Goal: Task Accomplishment & Management: Manage account settings

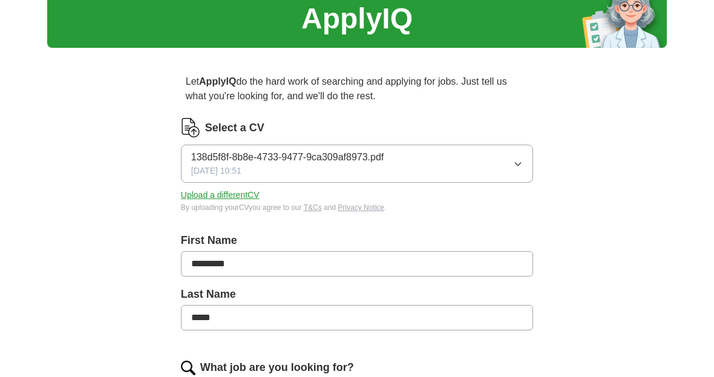
click at [443, 163] on button "138d5f8f-8b8e-4733-9477-9ca309af8973.pdf 26/09/2025, 10:51" at bounding box center [357, 164] width 352 height 38
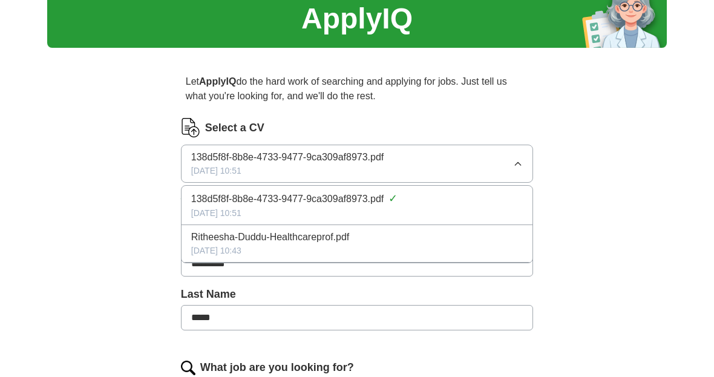
scroll to position [47, 0]
click at [362, 238] on div "Ritheesha-Duddu-Healthcareprof.pdf" at bounding box center [356, 237] width 331 height 15
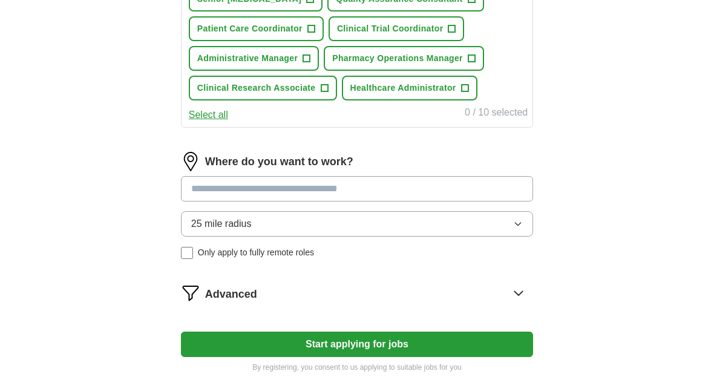
scroll to position [529, 0]
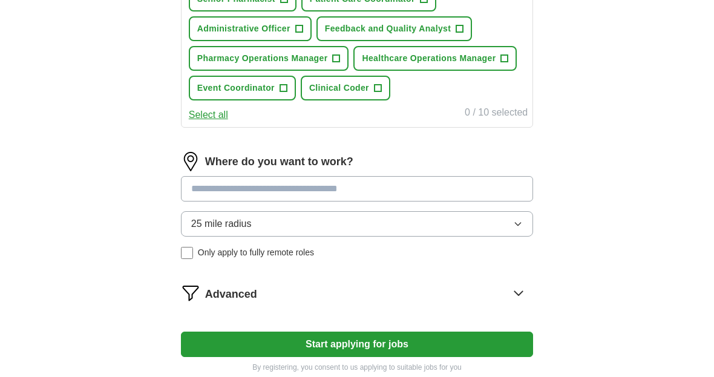
click at [313, 221] on button "25 mile radius" at bounding box center [357, 223] width 352 height 25
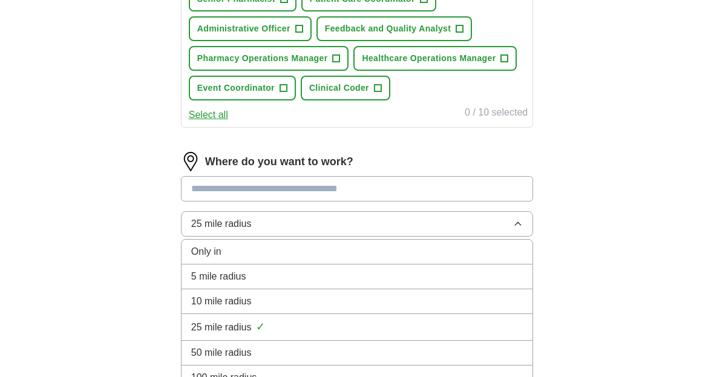
click at [302, 266] on li "5 mile radius" at bounding box center [356, 276] width 351 height 25
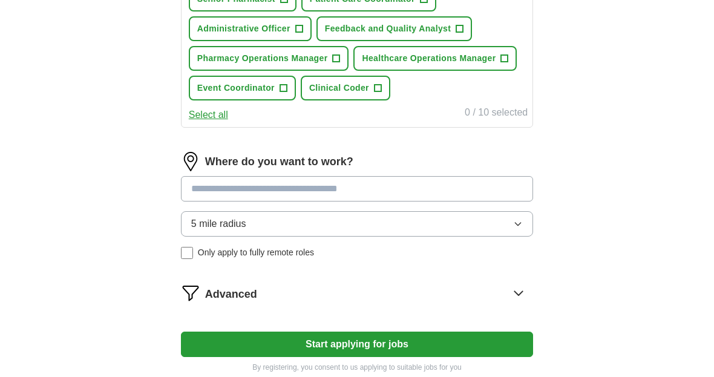
click at [285, 189] on input at bounding box center [357, 188] width 352 height 25
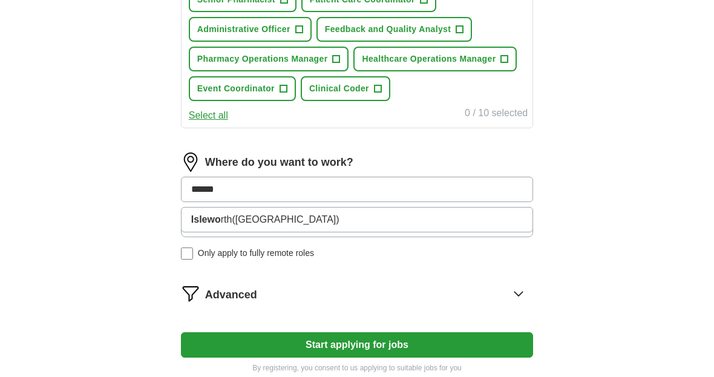
click at [356, 344] on button "Start applying for jobs" at bounding box center [357, 344] width 352 height 25
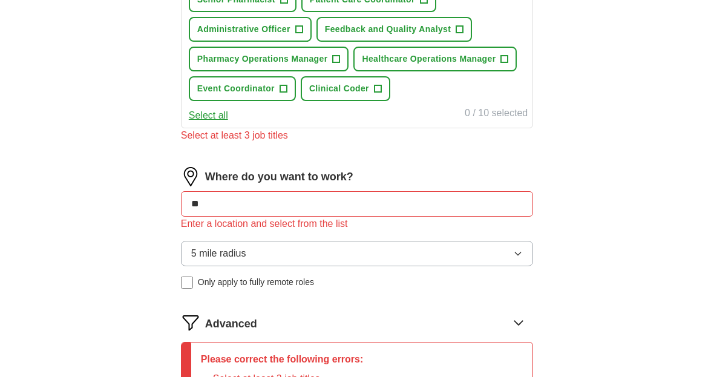
type input "*"
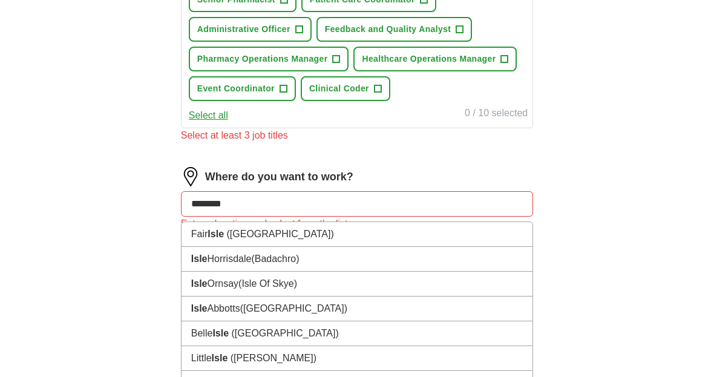
type input "*********"
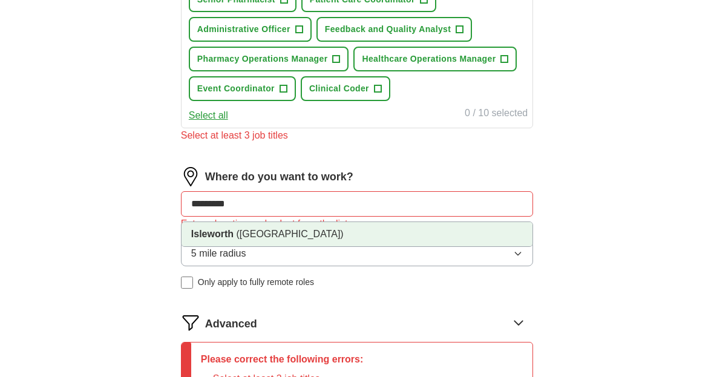
click at [261, 226] on li "Isleworth (West London)" at bounding box center [356, 234] width 351 height 24
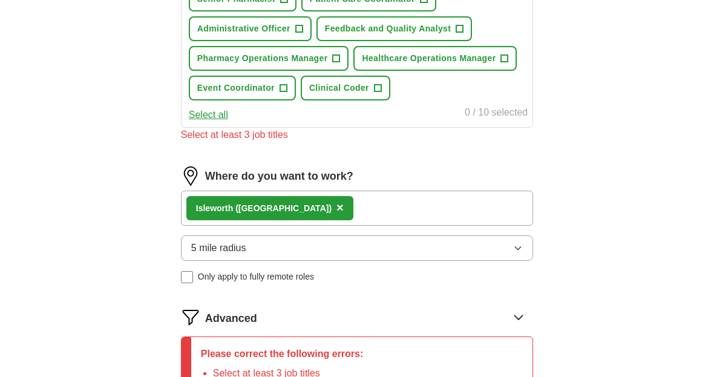
scroll to position [529, 0]
click at [194, 284] on div "Where do you want to work? Isleworth (West London) × 5 mile radius Only apply t…" at bounding box center [357, 229] width 352 height 126
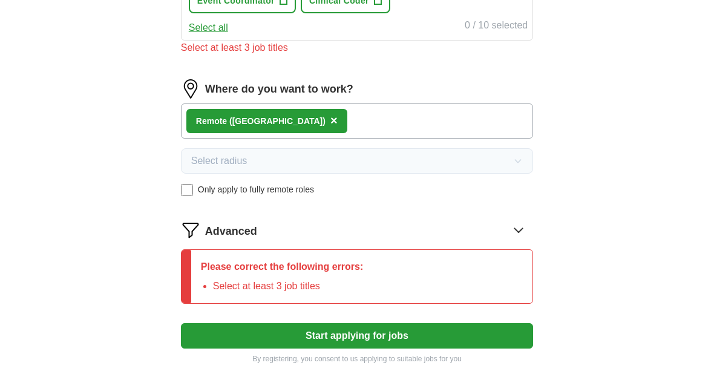
scroll to position [630, 0]
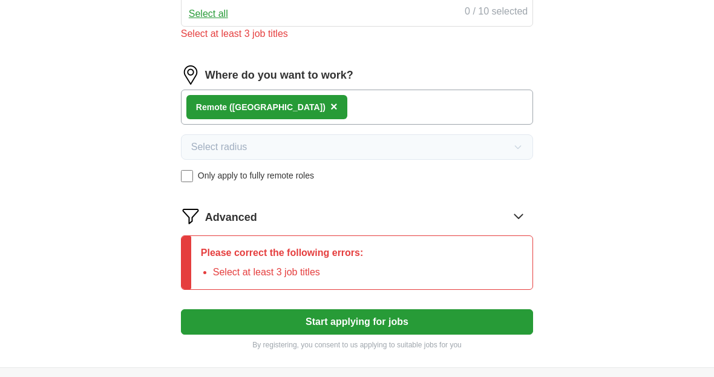
click at [330, 327] on button "Start applying for jobs" at bounding box center [357, 321] width 352 height 25
click at [343, 120] on div "Remote (UK) ×" at bounding box center [357, 106] width 352 height 35
click at [337, 112] on div "Remote (UK) ×" at bounding box center [357, 106] width 352 height 35
click at [340, 113] on div "Remote (UK) ×" at bounding box center [357, 106] width 352 height 35
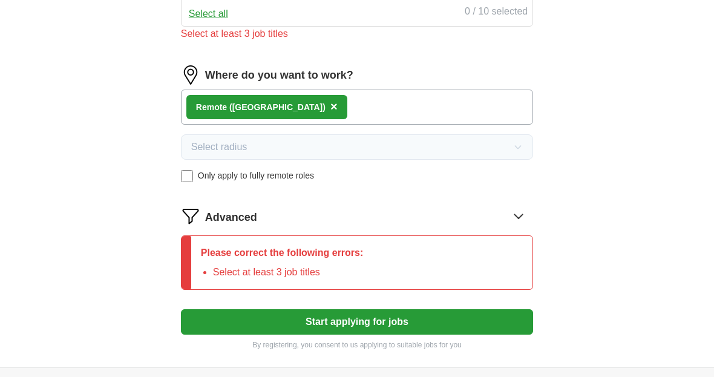
click at [341, 113] on div "Remote (UK) ×" at bounding box center [357, 106] width 352 height 35
click at [304, 103] on div "Remote (UK) ×" at bounding box center [357, 106] width 352 height 35
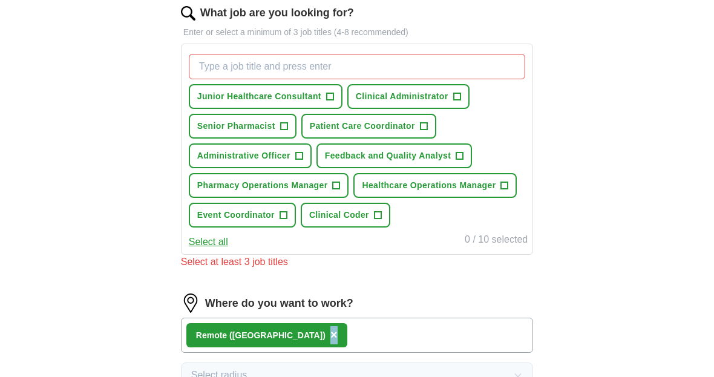
scroll to position [402, 0]
click at [402, 93] on span "Clinical Administrator" at bounding box center [402, 96] width 93 height 13
click at [280, 159] on span "Administrative Officer" at bounding box center [243, 155] width 93 height 13
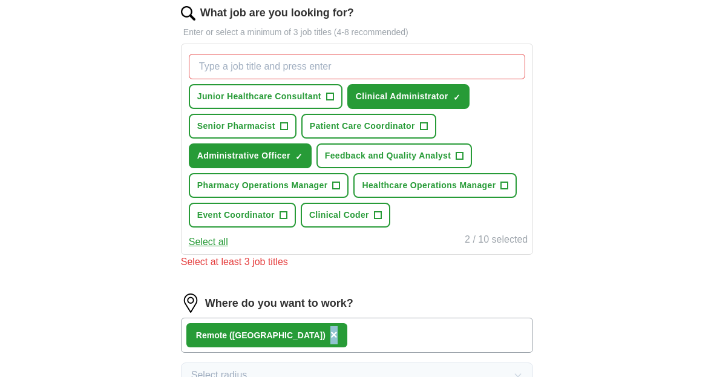
click at [336, 212] on span "Clinical Coder" at bounding box center [339, 215] width 60 height 13
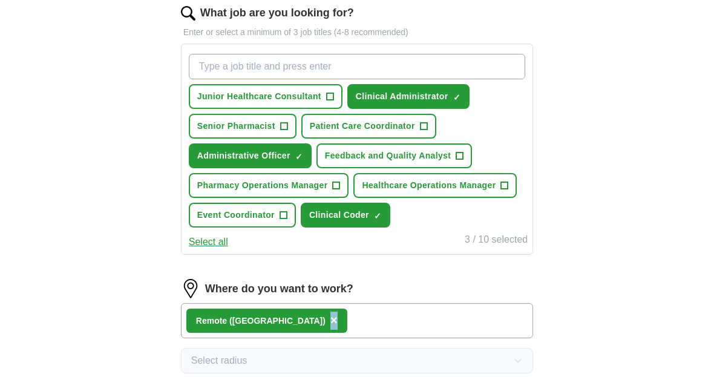
click at [319, 190] on span "Pharmacy Operations Manager" at bounding box center [262, 185] width 131 height 13
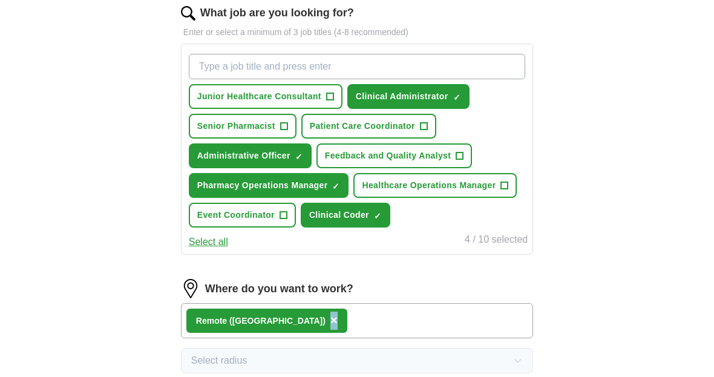
click at [380, 122] on span "Patient Care Coordinator" at bounding box center [362, 126] width 105 height 13
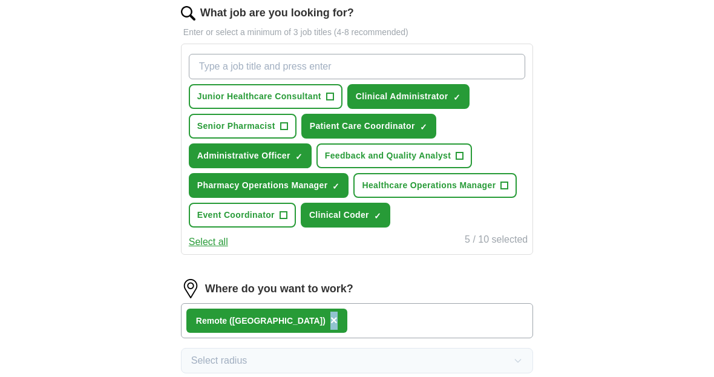
click at [288, 130] on button "Senior Pharmacist +" at bounding box center [243, 126] width 108 height 25
click at [316, 100] on span "Junior Healthcare Consultant" at bounding box center [259, 96] width 124 height 13
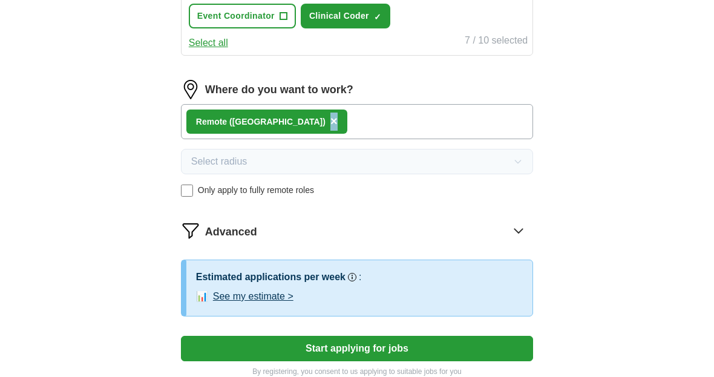
click at [382, 355] on button "Start applying for jobs" at bounding box center [357, 348] width 352 height 25
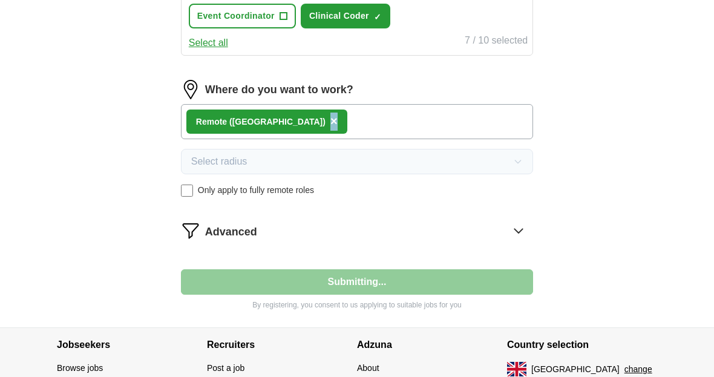
scroll to position [593, 0]
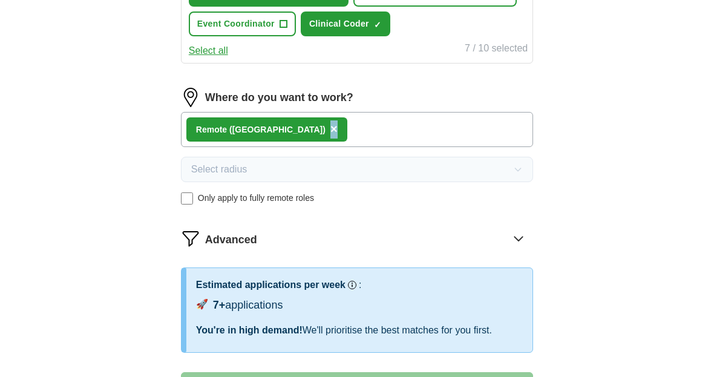
select select "**"
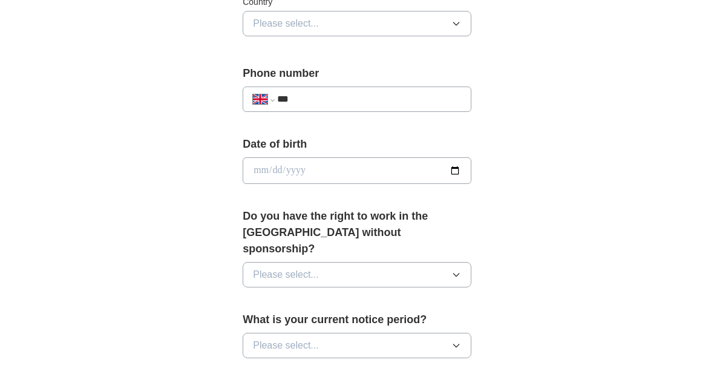
scroll to position [380, 0]
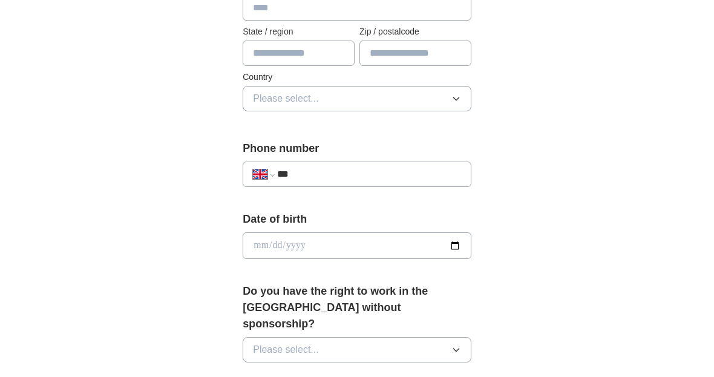
click at [366, 337] on button "Please select..." at bounding box center [356, 349] width 229 height 25
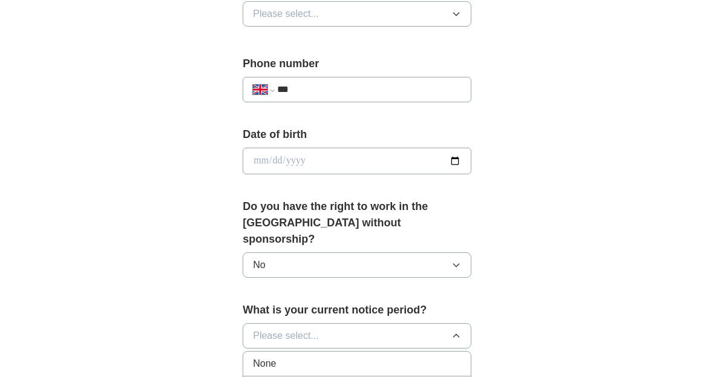
scroll to position [474, 0]
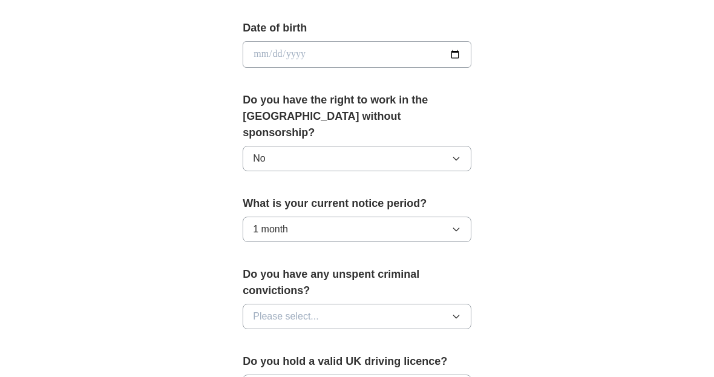
scroll to position [576, 0]
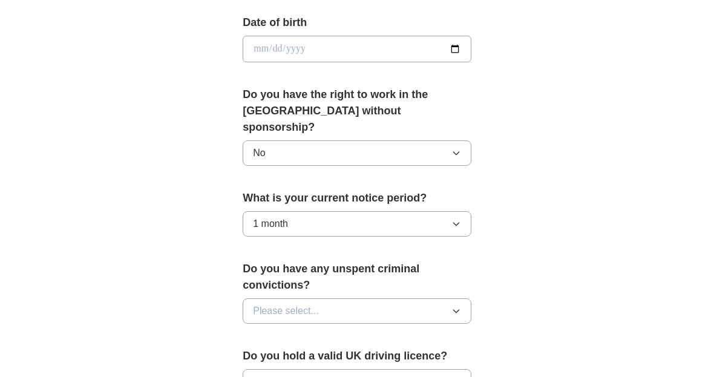
click at [332, 299] on button "Please select..." at bounding box center [356, 311] width 229 height 25
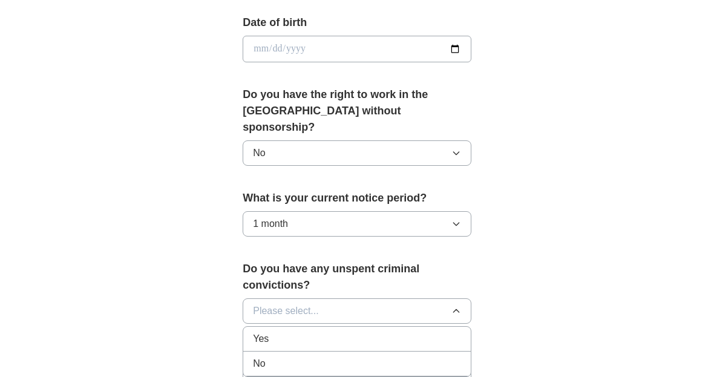
click at [321, 356] on div "No" at bounding box center [357, 363] width 208 height 15
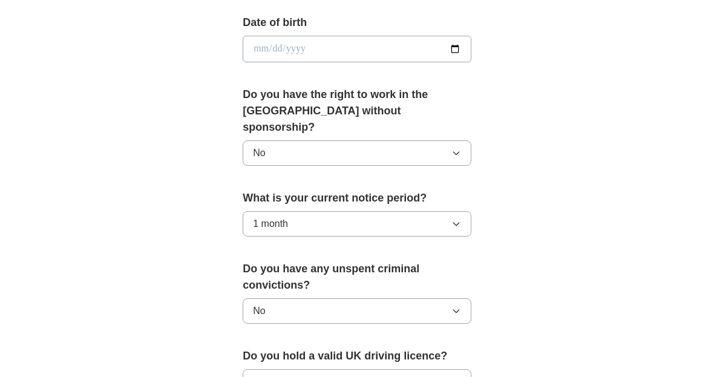
click at [321, 369] on button "Please select..." at bounding box center [356, 381] width 229 height 25
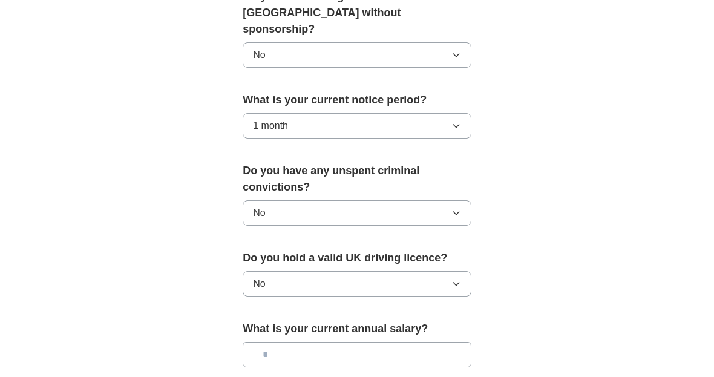
scroll to position [674, 0]
click at [331, 342] on input "text" at bounding box center [356, 354] width 229 height 25
type input "*******"
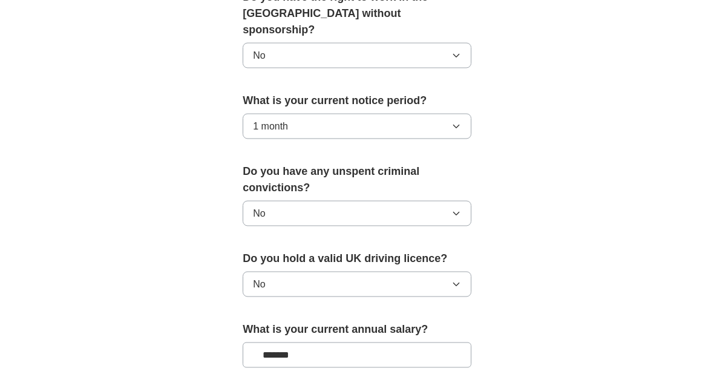
scroll to position [675, 0]
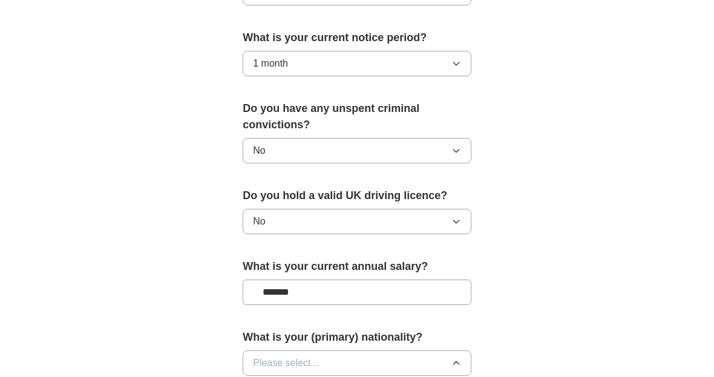
scroll to position [1957, 0]
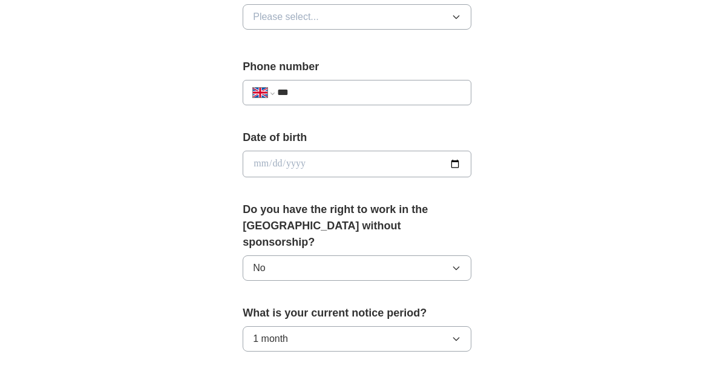
scroll to position [461, 0]
click at [350, 152] on input "**********" at bounding box center [356, 165] width 229 height 27
click at [431, 151] on input "**********" at bounding box center [356, 164] width 229 height 27
type input "**********"
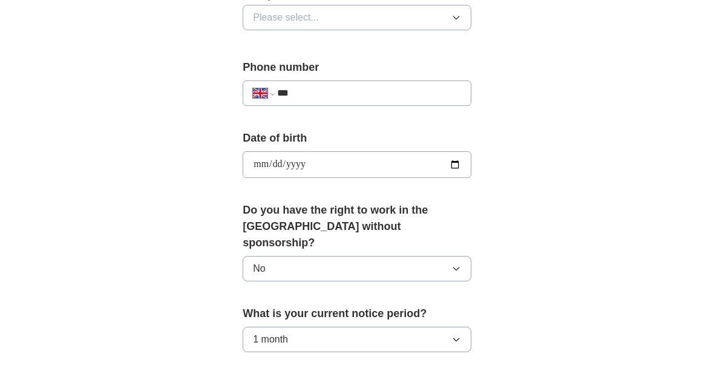
click at [415, 89] on div "**********" at bounding box center [356, 92] width 229 height 25
click at [410, 86] on input "***" at bounding box center [369, 93] width 184 height 15
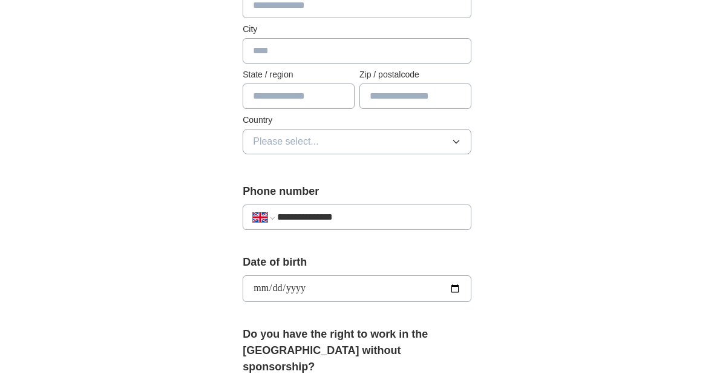
scroll to position [328, 0]
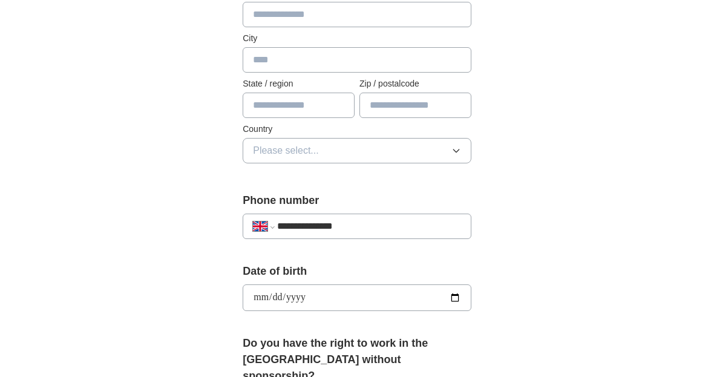
type input "**********"
click at [395, 138] on button "Please select..." at bounding box center [356, 150] width 229 height 25
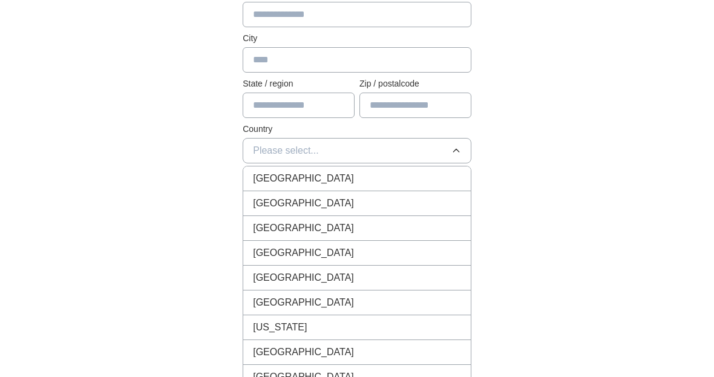
click at [386, 171] on div "[GEOGRAPHIC_DATA]" at bounding box center [357, 178] width 208 height 15
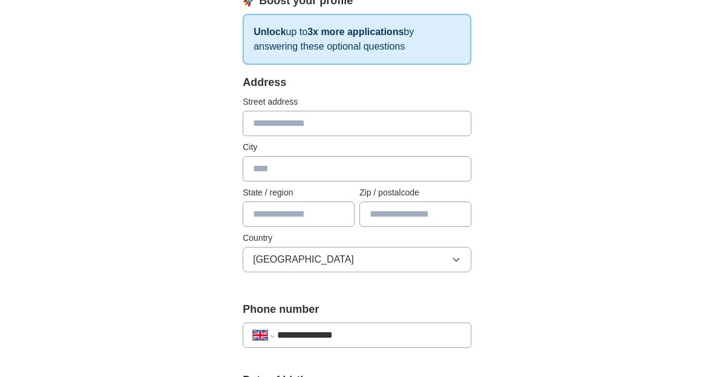
scroll to position [216, 0]
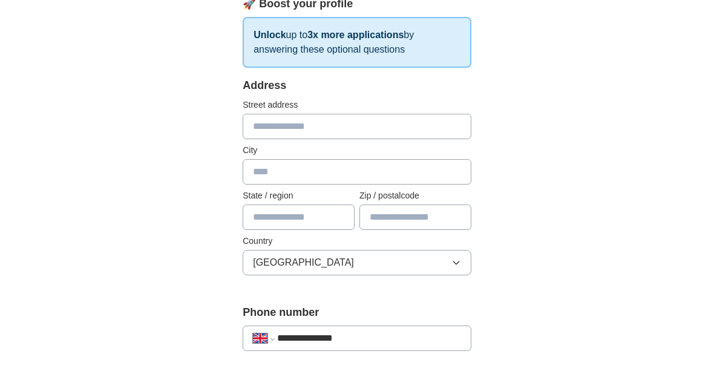
click at [389, 204] on input "text" at bounding box center [415, 216] width 112 height 25
type input "*******"
click at [336, 163] on input "text" at bounding box center [356, 171] width 229 height 25
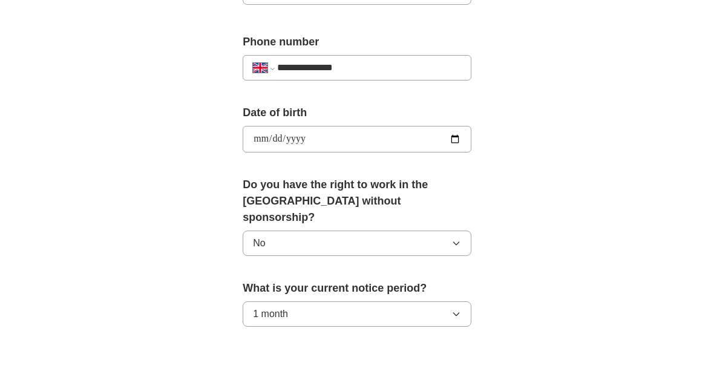
scroll to position [851, 0]
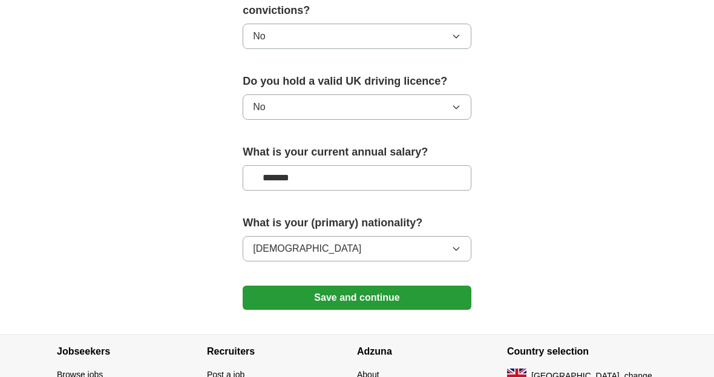
type input "*********"
click at [350, 285] on button "Save and continue" at bounding box center [356, 297] width 229 height 24
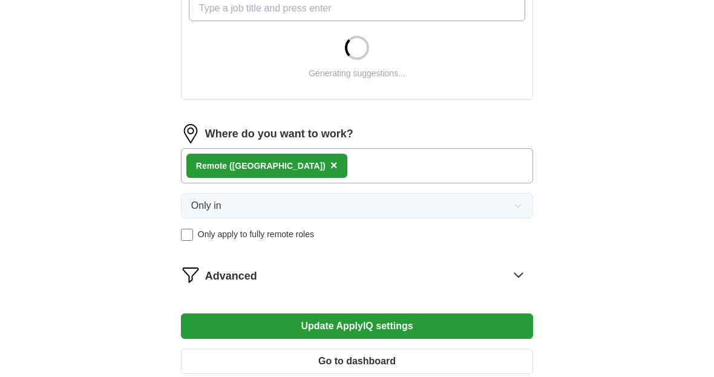
scroll to position [490, 0]
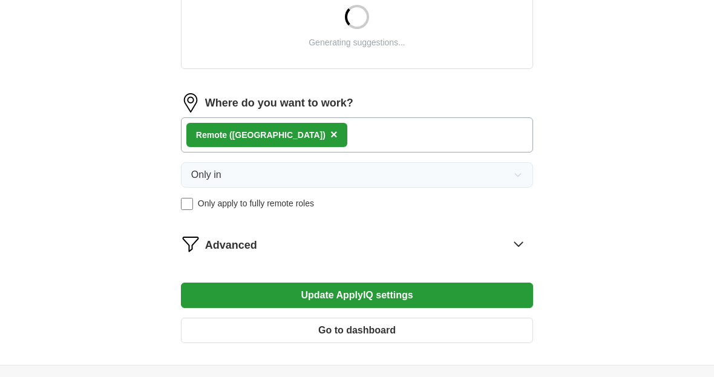
click at [330, 135] on span "×" at bounding box center [333, 134] width 7 height 13
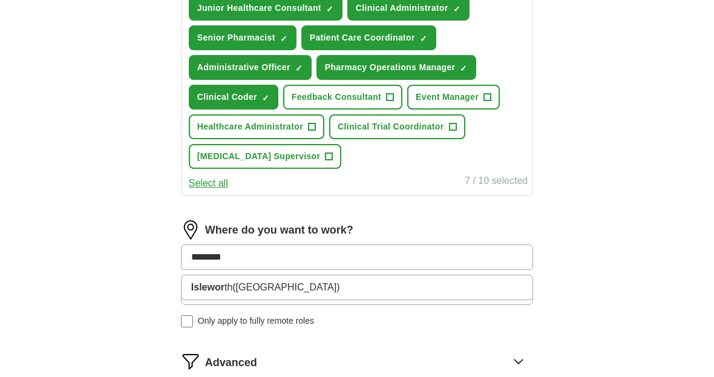
type input "*********"
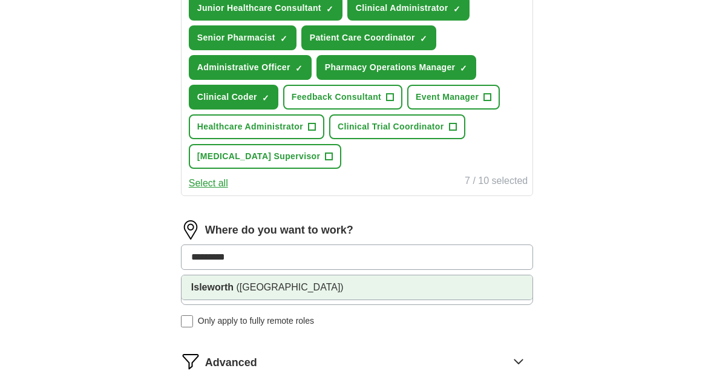
click at [240, 282] on span "(West London)" at bounding box center [289, 287] width 107 height 10
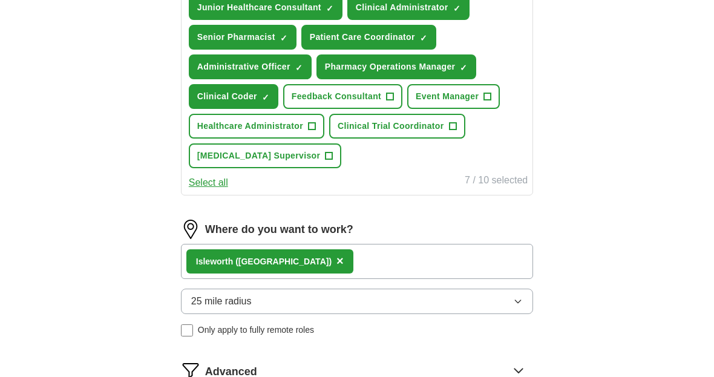
scroll to position [490, 0]
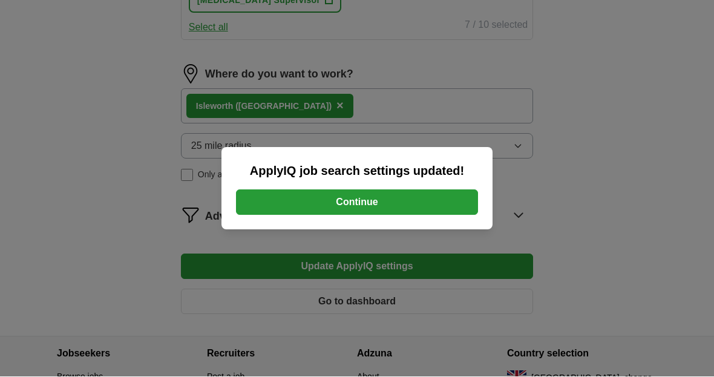
scroll to position [646, 0]
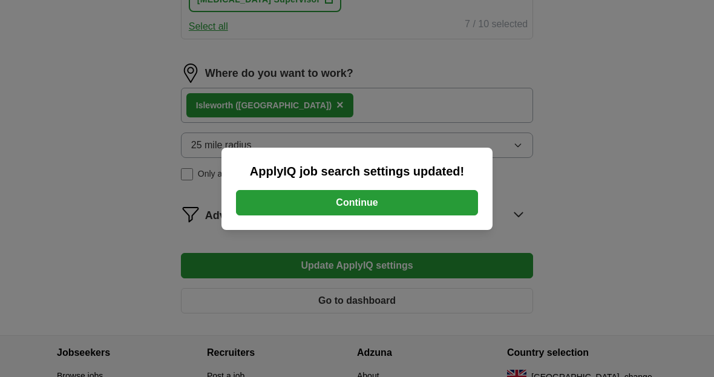
click at [360, 215] on button "Continue" at bounding box center [357, 202] width 242 height 25
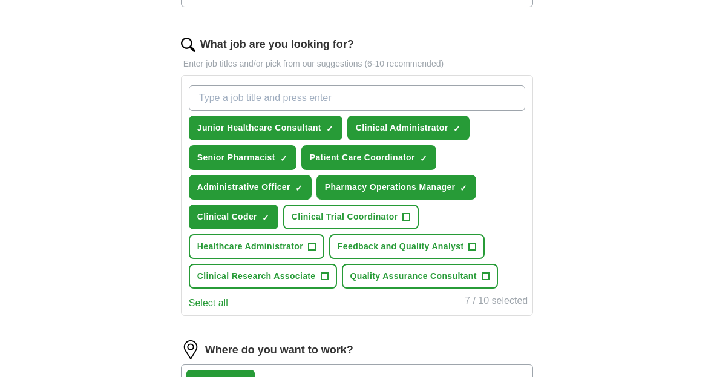
scroll to position [356, 0]
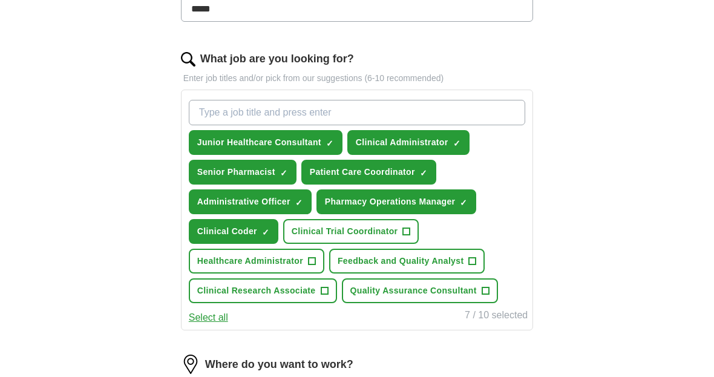
click at [312, 264] on span "+" at bounding box center [311, 261] width 7 height 10
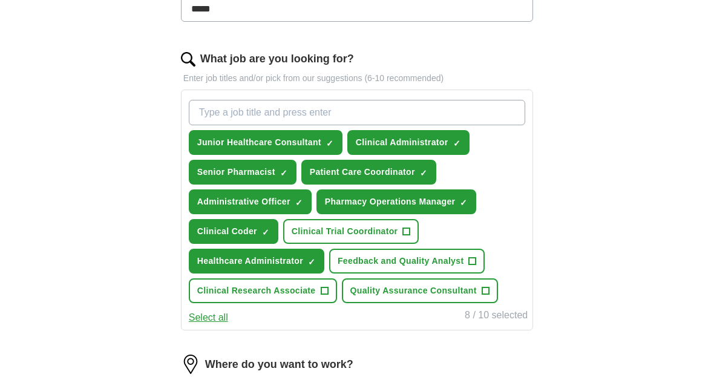
click at [359, 230] on span "Clinical Trial Coordinator" at bounding box center [344, 231] width 106 height 13
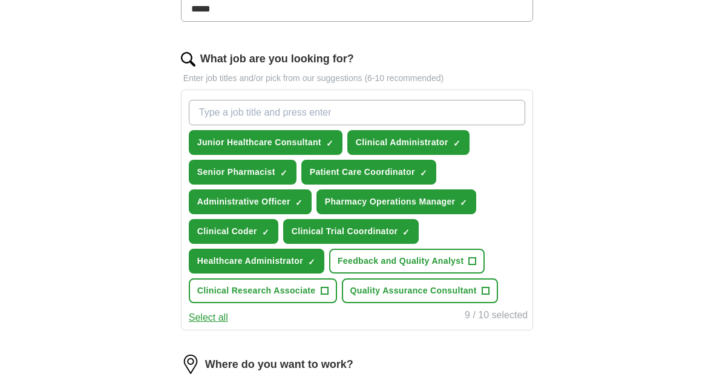
click at [370, 258] on span "Feedback and Quality Analyst" at bounding box center [400, 261] width 126 height 13
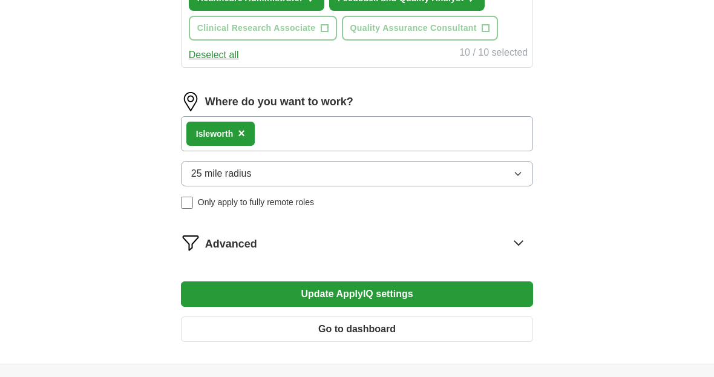
scroll to position [617, 0]
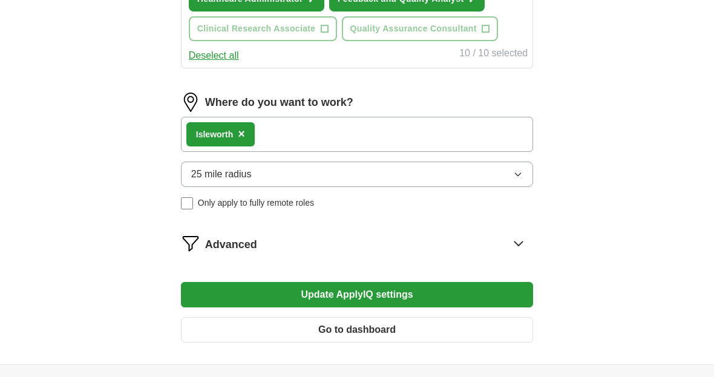
click at [346, 293] on button "Update ApplyIQ settings" at bounding box center [357, 294] width 352 height 25
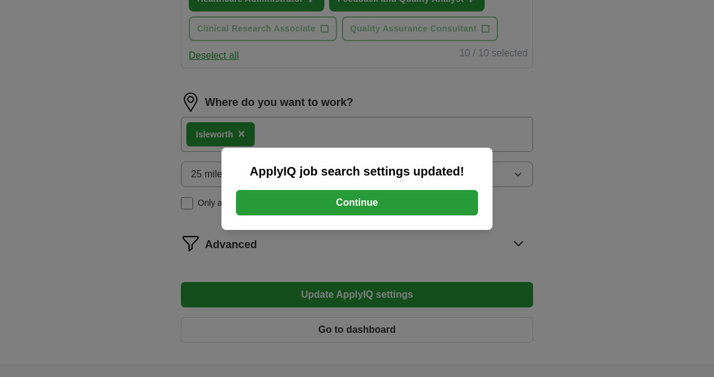
click at [354, 215] on button "Continue" at bounding box center [357, 202] width 242 height 25
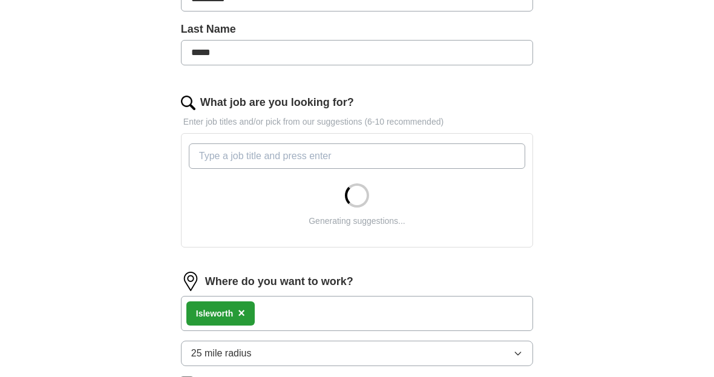
scroll to position [520, 0]
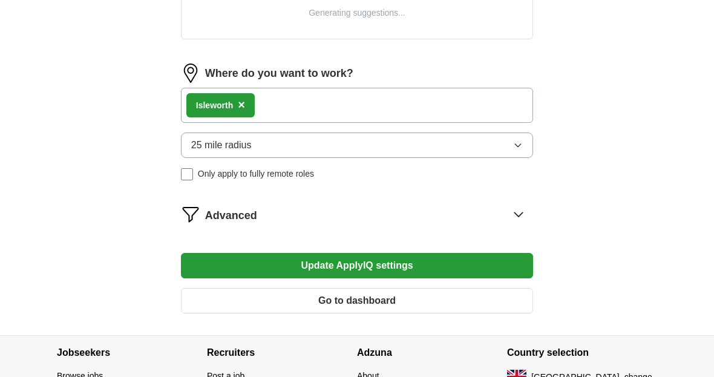
click at [246, 107] on div "Isleworth ×" at bounding box center [220, 105] width 68 height 24
click at [245, 107] on span "×" at bounding box center [241, 104] width 7 height 13
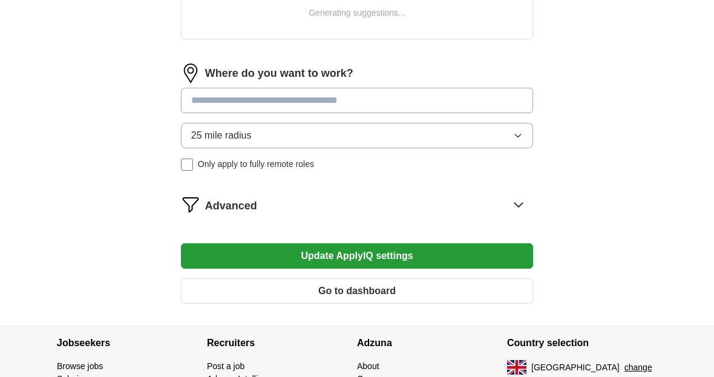
scroll to position [510, 0]
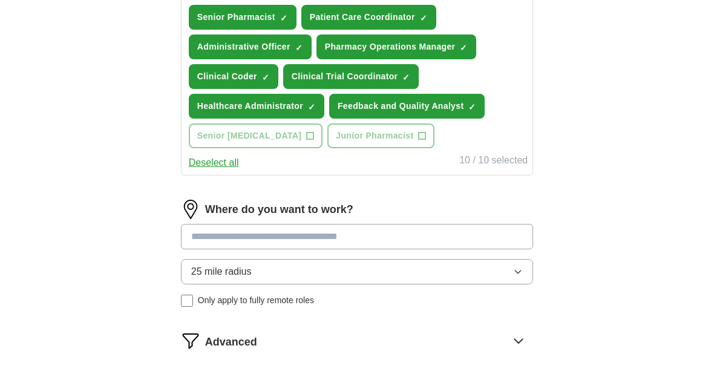
click at [232, 237] on input at bounding box center [357, 236] width 352 height 25
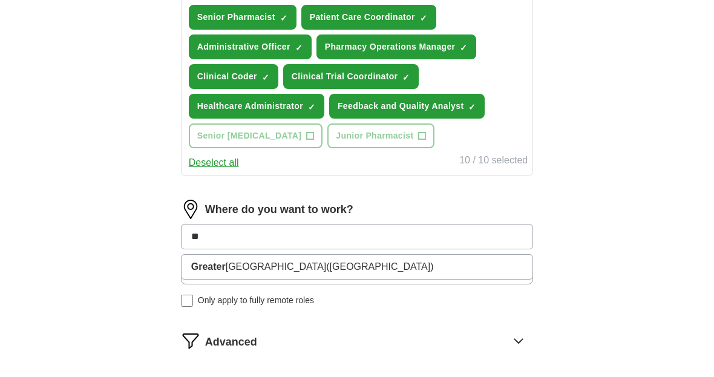
type input "*"
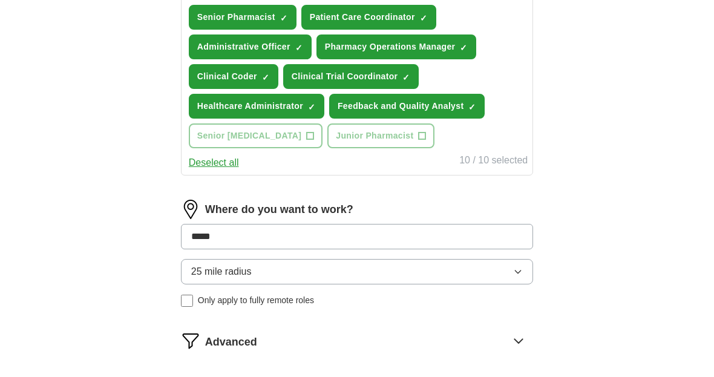
type input "******"
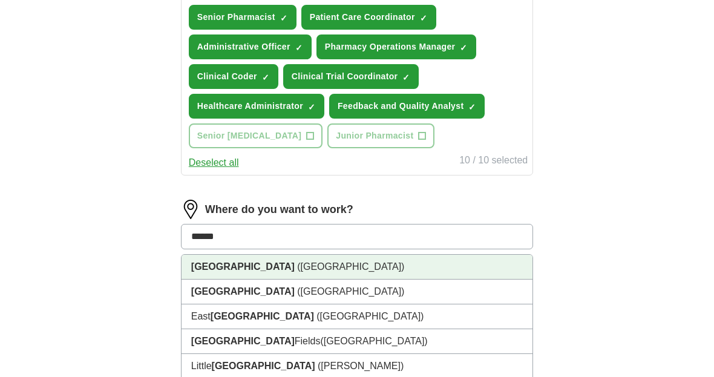
click at [216, 274] on li "London (UK)" at bounding box center [356, 267] width 351 height 25
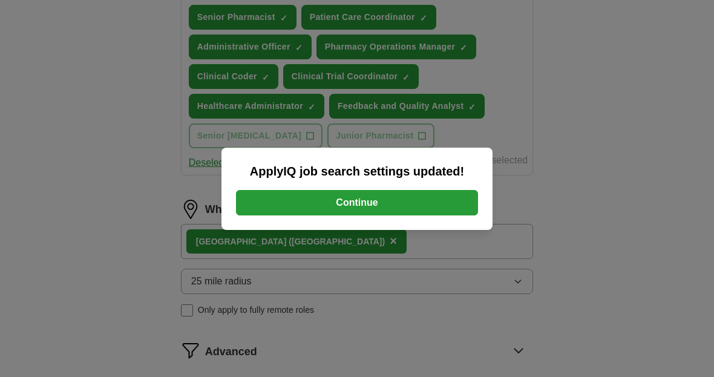
click at [325, 215] on button "Continue" at bounding box center [357, 202] width 242 height 25
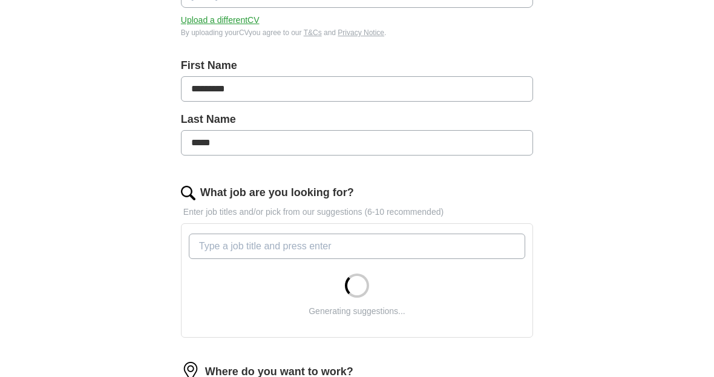
scroll to position [474, 0]
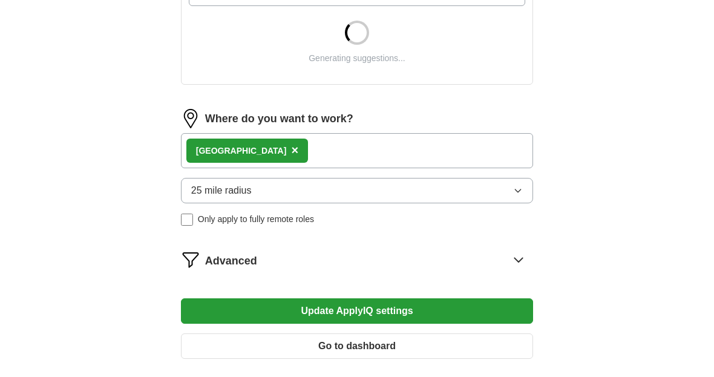
click at [522, 264] on icon at bounding box center [518, 259] width 19 height 19
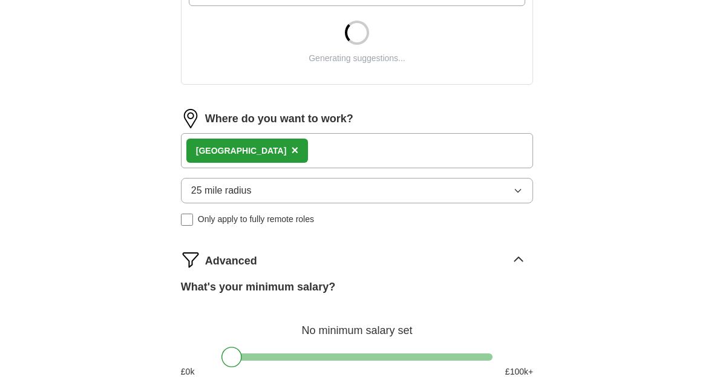
scroll to position [475, 0]
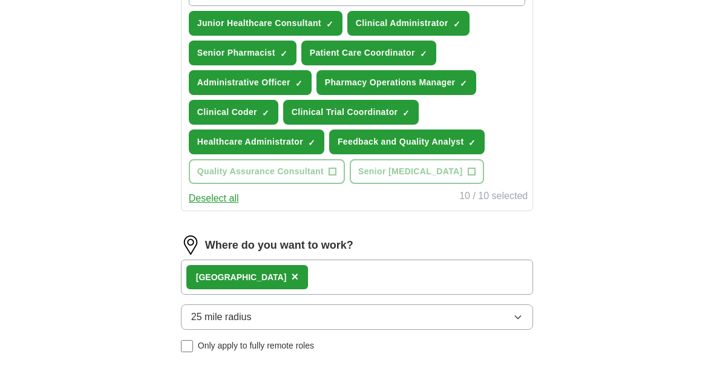
click at [352, 353] on div "Where do you want to work? London × 25 mile radius Only apply to fully remote r…" at bounding box center [357, 298] width 352 height 126
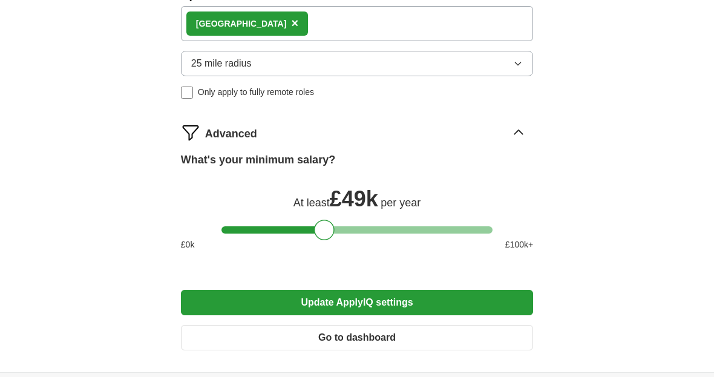
scroll to position [749, 0]
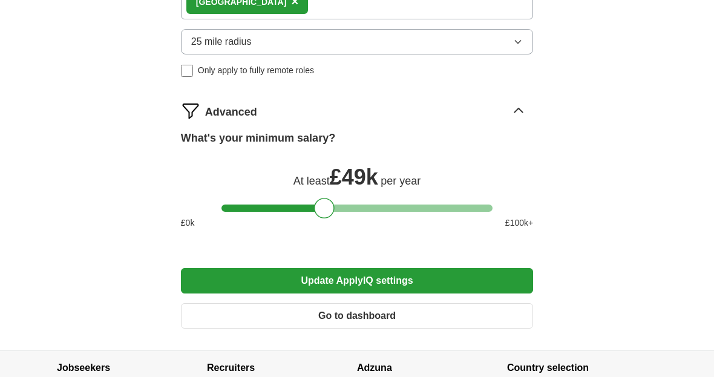
click at [366, 279] on button "Update ApplyIQ settings" at bounding box center [357, 280] width 352 height 25
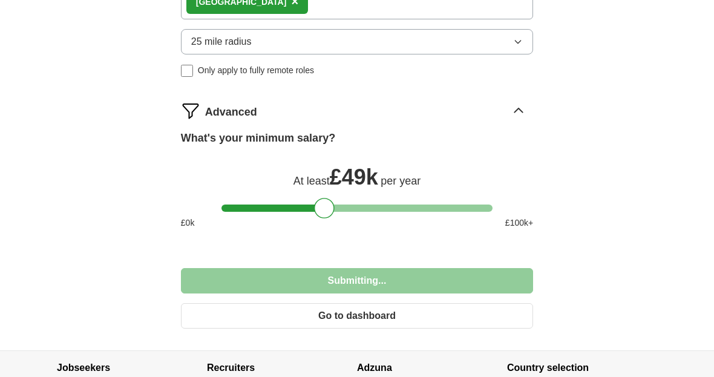
scroll to position [750, 0]
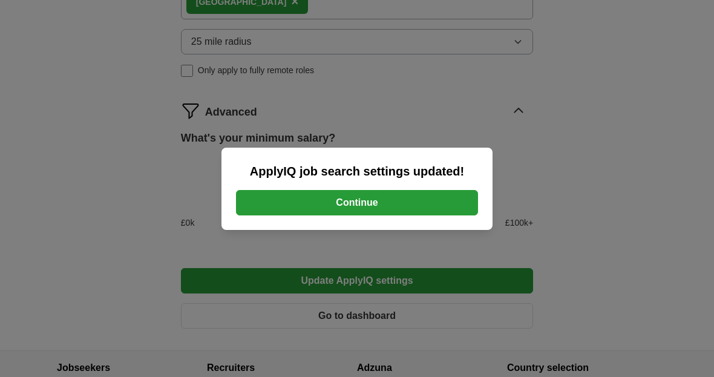
click at [223, 288] on div "ApplyIQ job search settings updated! Continue" at bounding box center [357, 188] width 714 height 377
click at [304, 215] on button "Continue" at bounding box center [357, 202] width 242 height 25
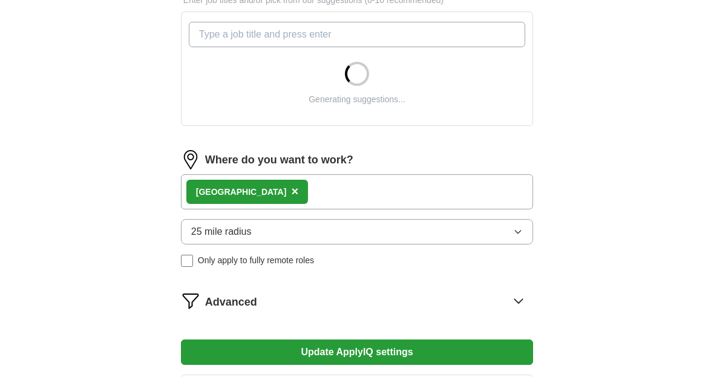
scroll to position [506, 0]
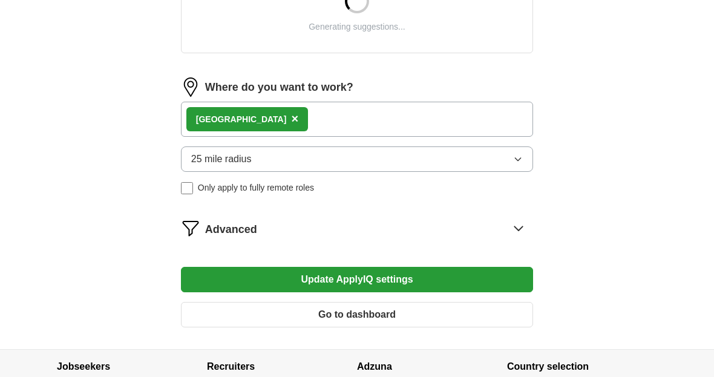
click at [227, 231] on span "Advanced" at bounding box center [231, 229] width 52 height 16
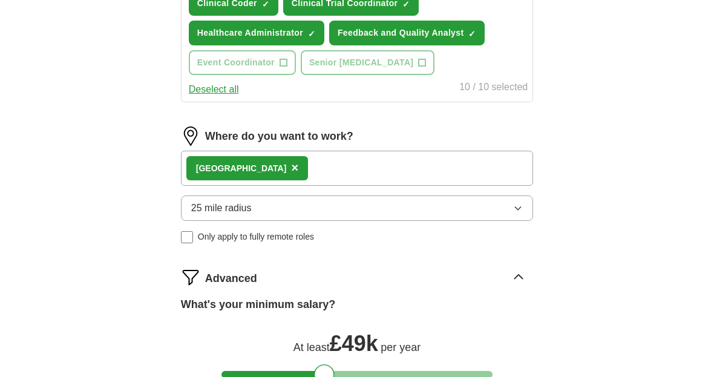
scroll to position [584, 0]
click at [284, 376] on div at bounding box center [356, 374] width 271 height 7
click at [253, 374] on div at bounding box center [356, 374] width 271 height 7
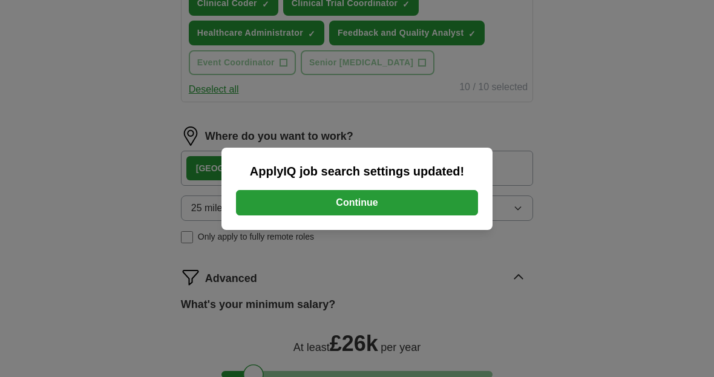
click at [394, 215] on button "Continue" at bounding box center [357, 202] width 242 height 25
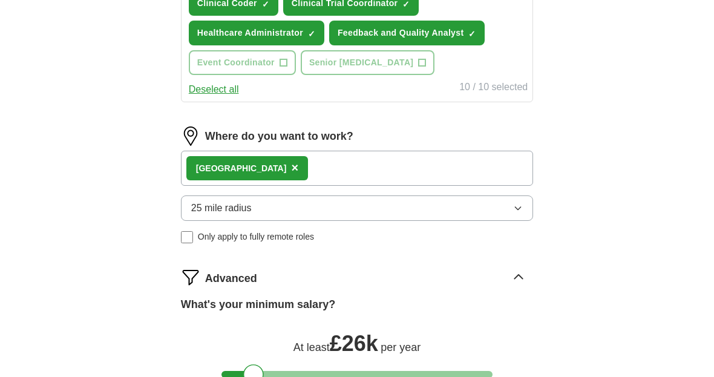
scroll to position [622, 0]
